Goal: Task Accomplishment & Management: Use online tool/utility

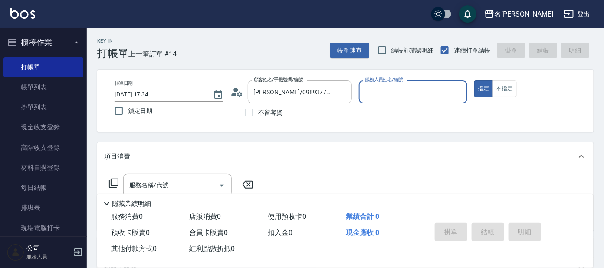
click at [432, 99] on input "服務人員姓名/編號" at bounding box center [413, 91] width 101 height 15
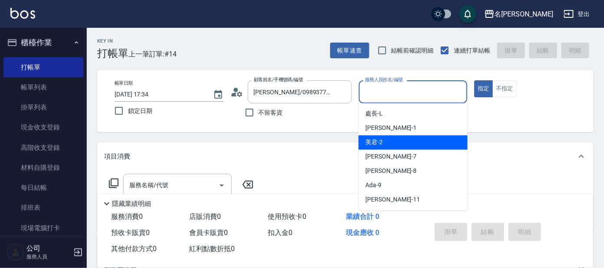
click at [430, 146] on div "美君 -2" at bounding box center [413, 142] width 109 height 14
type input "美君-2"
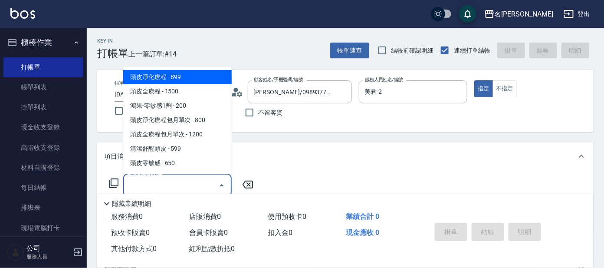
click at [179, 181] on input "服務名稱/代號" at bounding box center [171, 185] width 88 height 15
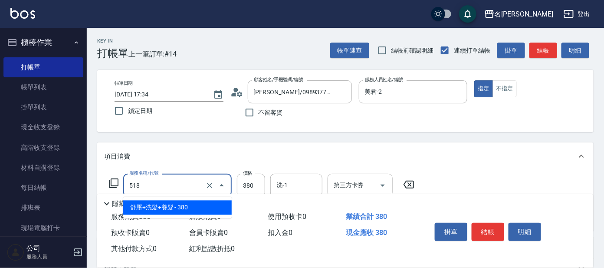
click at [181, 186] on input "518" at bounding box center [165, 185] width 76 height 15
click at [185, 204] on span "舒壓+洗髮+養髮 - 380" at bounding box center [177, 208] width 109 height 14
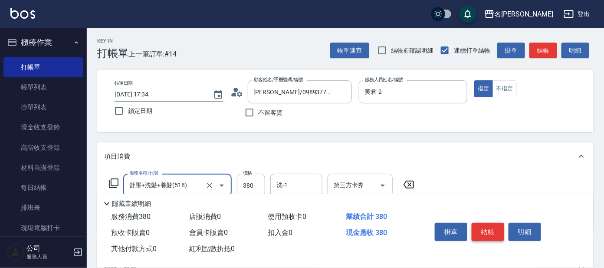
type input "舒壓+洗髮+養髮(518)"
click at [480, 234] on button "結帳" at bounding box center [488, 232] width 33 height 18
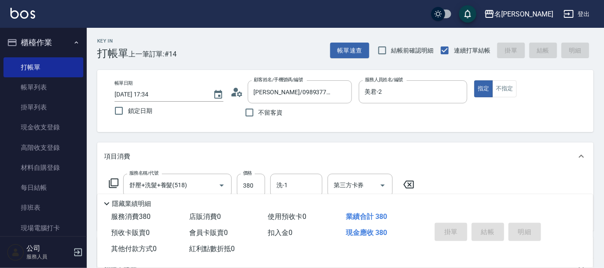
type input "[DATE] 18:35"
